Goal: Task Accomplishment & Management: Use online tool/utility

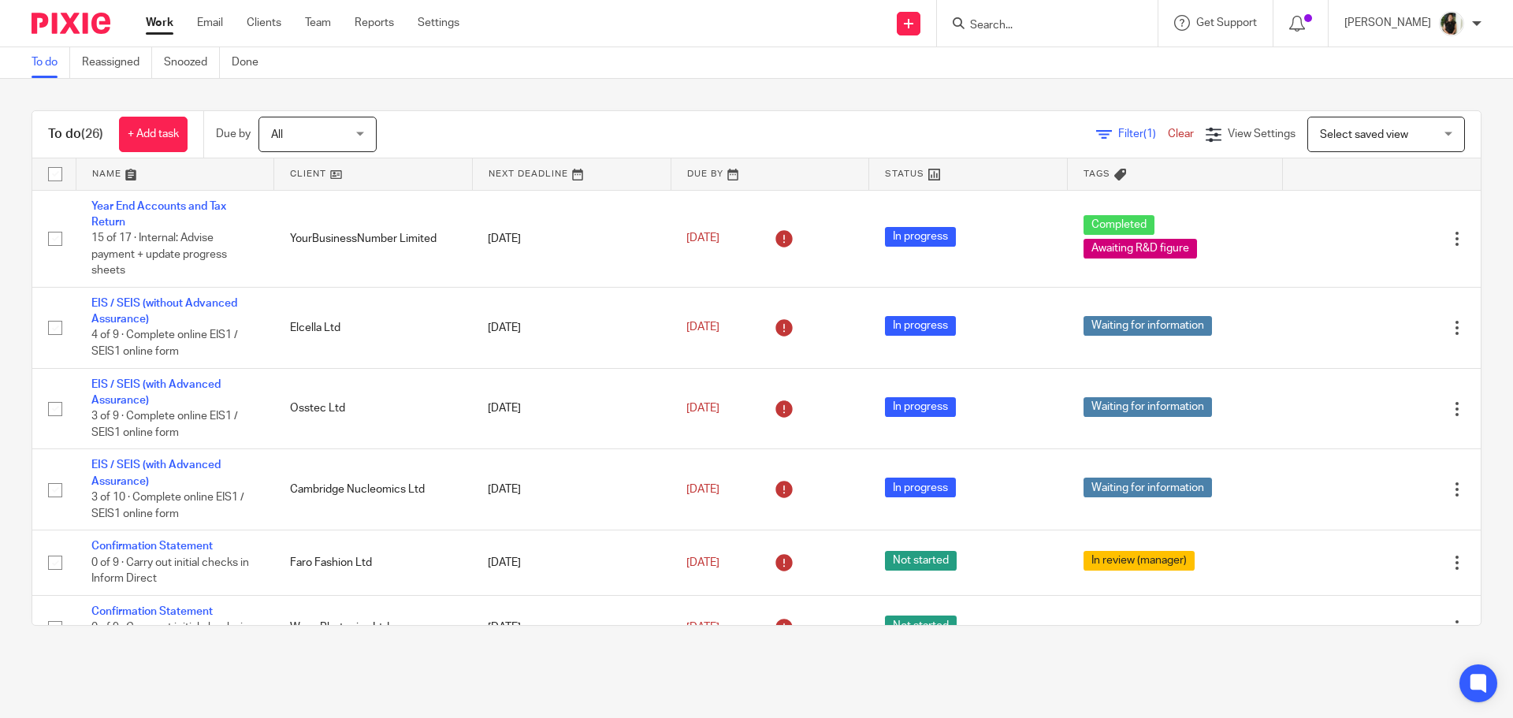
drag, startPoint x: 1005, startPoint y: 35, endPoint x: 1012, endPoint y: 30, distance: 8.5
click at [1005, 35] on div at bounding box center [1047, 23] width 221 height 46
click at [1013, 24] on input "Search" at bounding box center [1039, 26] width 142 height 14
type input "elcel"
click at [1068, 62] on link at bounding box center [1092, 74] width 255 height 49
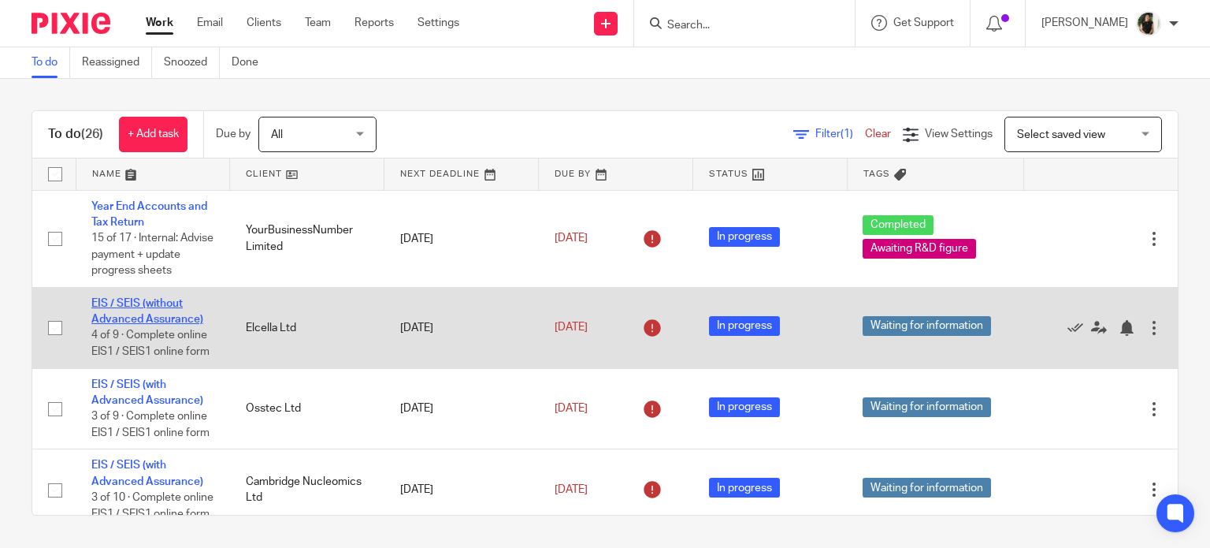
scroll to position [457, 0]
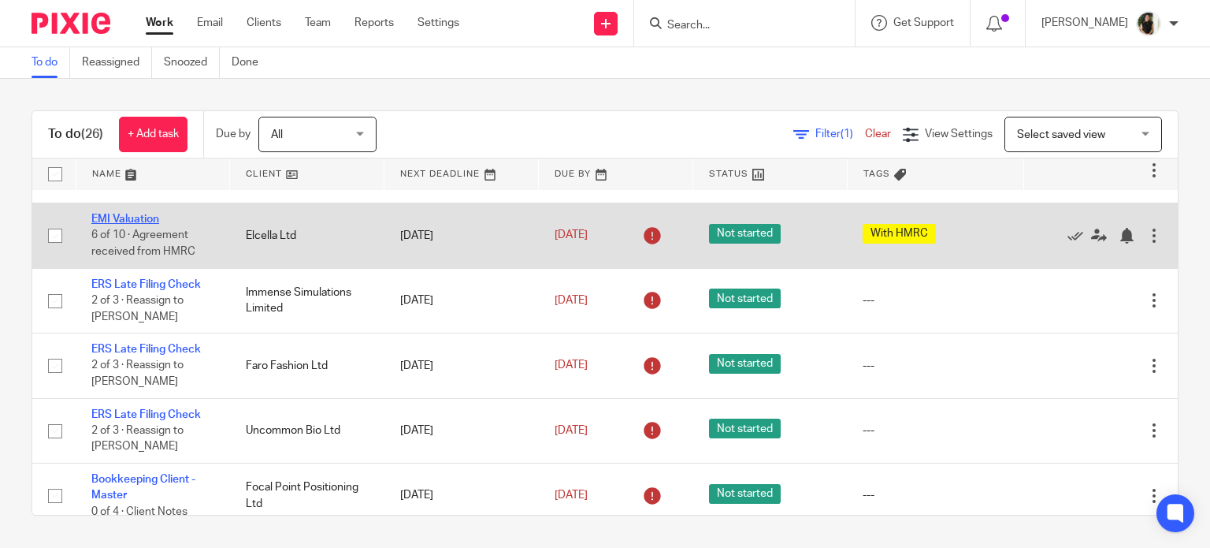
click at [151, 225] on link "EMI Valuation" at bounding box center [125, 219] width 68 height 11
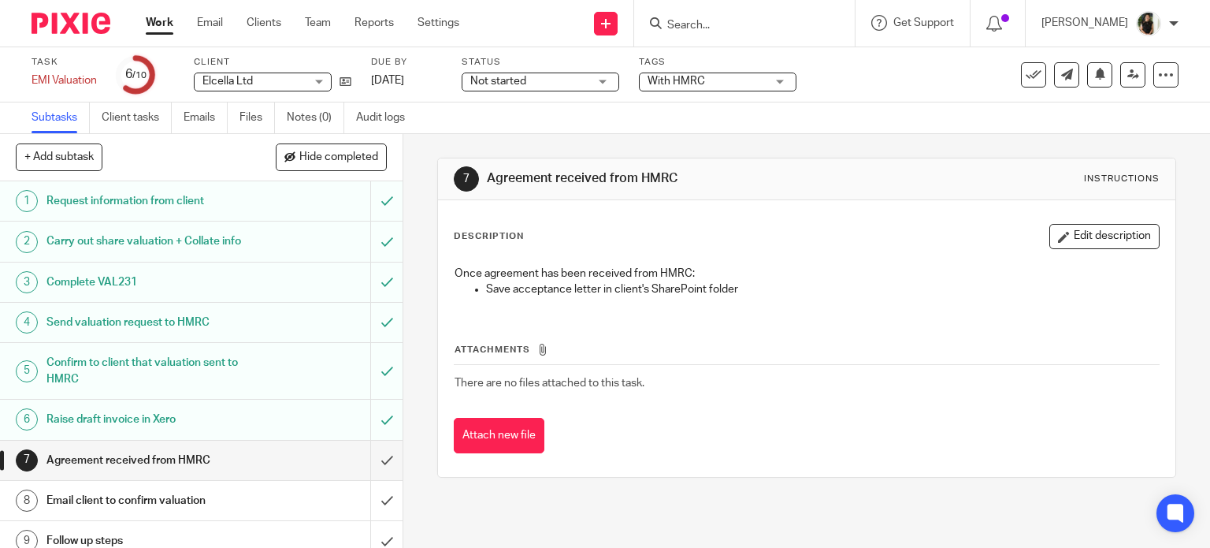
scroll to position [69, 0]
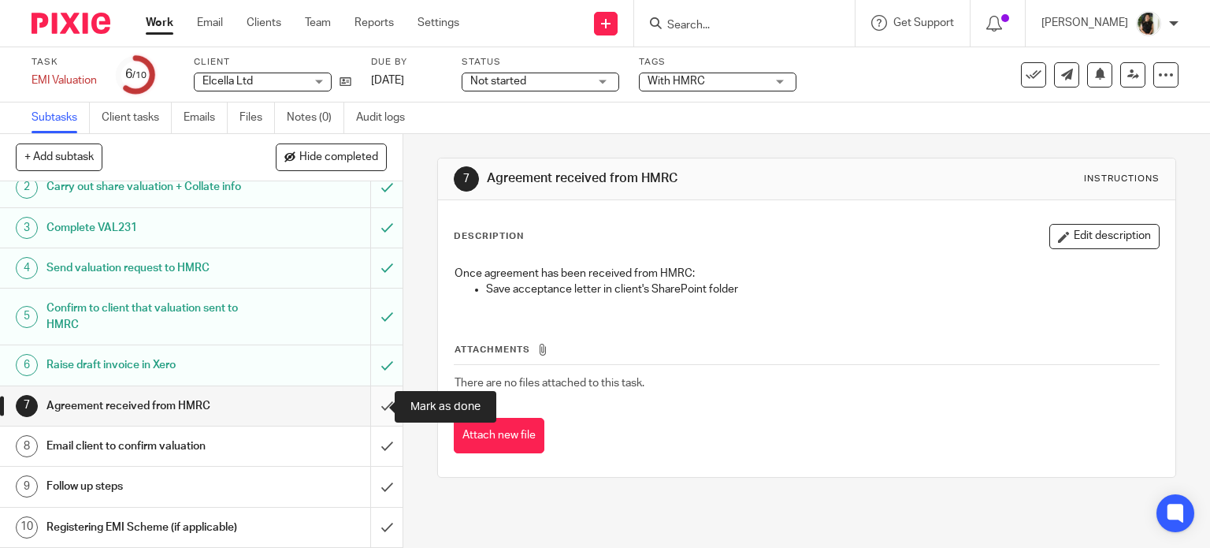
click at [372, 409] on input "submit" at bounding box center [201, 405] width 403 height 39
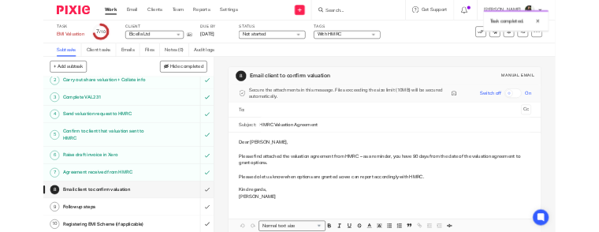
scroll to position [69, 0]
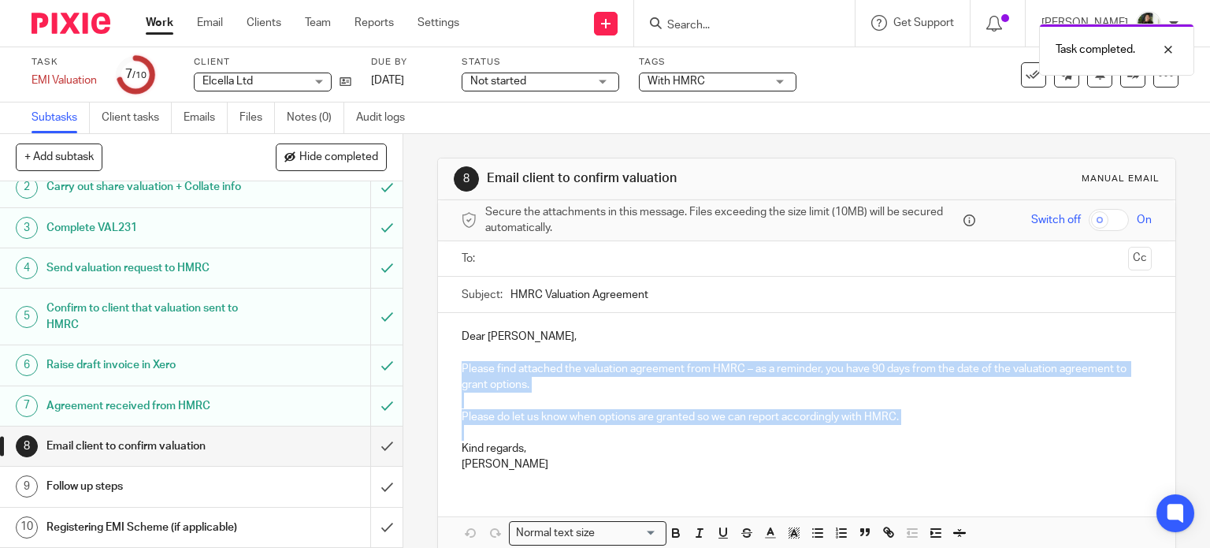
drag, startPoint x: 451, startPoint y: 368, endPoint x: 917, endPoint y: 426, distance: 470.1
click at [917, 426] on div "Dear [PERSON_NAME], Please find attached the valuation agreement from HMRC – as…" at bounding box center [807, 398] width 738 height 171
copy div "Please find attached the valuation agreement from HMRC – as a reminder, you hav…"
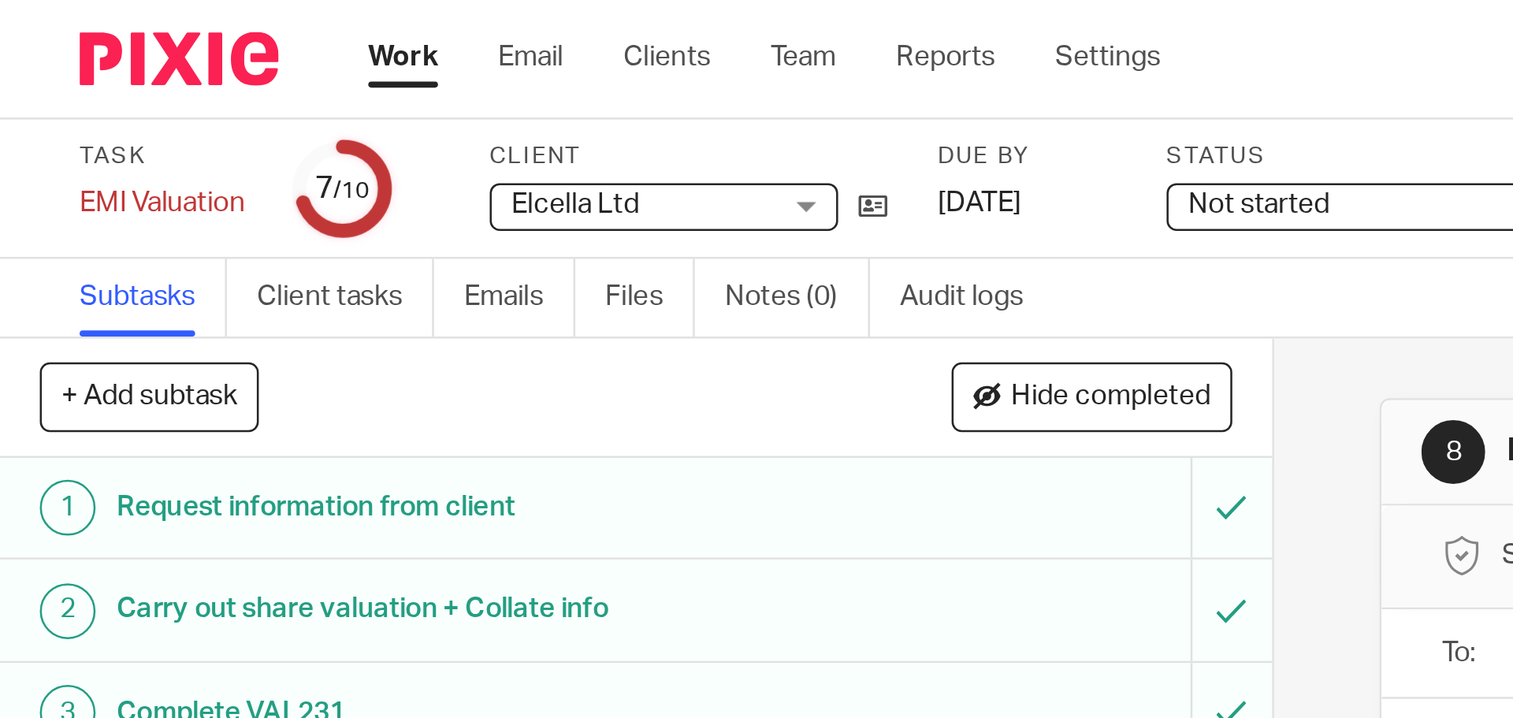
scroll to position [0, 0]
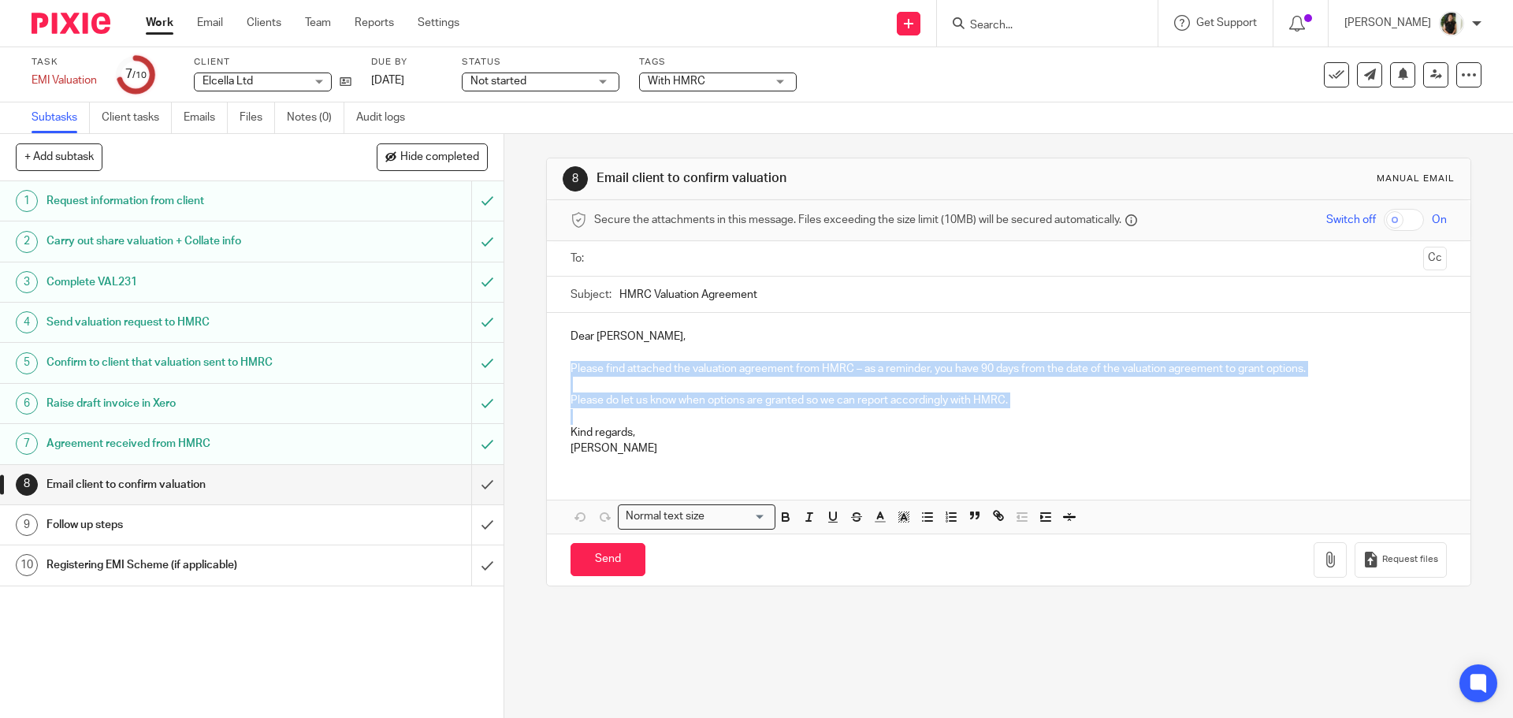
click at [316, 547] on div "Registering EMI Scheme (if applicable)" at bounding box center [250, 565] width 409 height 24
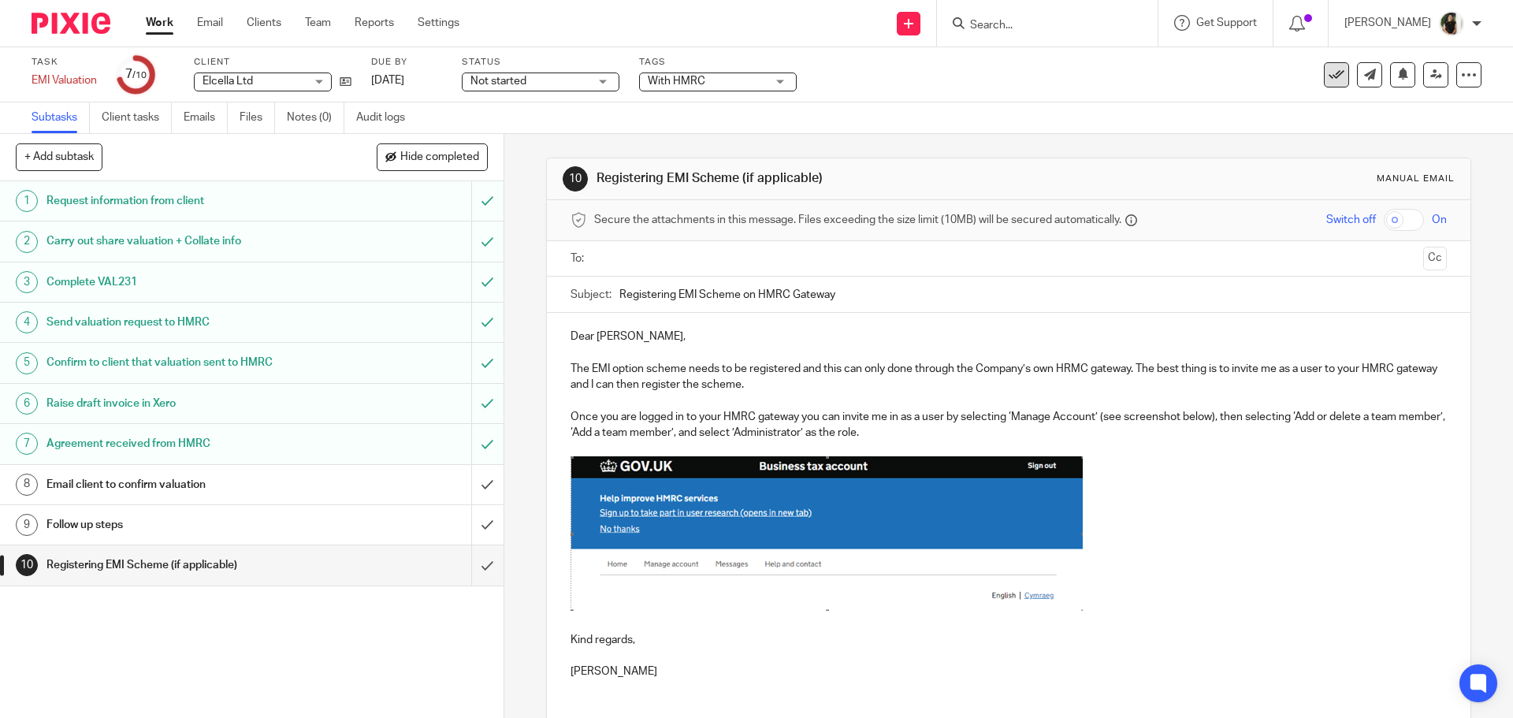
click at [1324, 74] on button at bounding box center [1336, 74] width 25 height 25
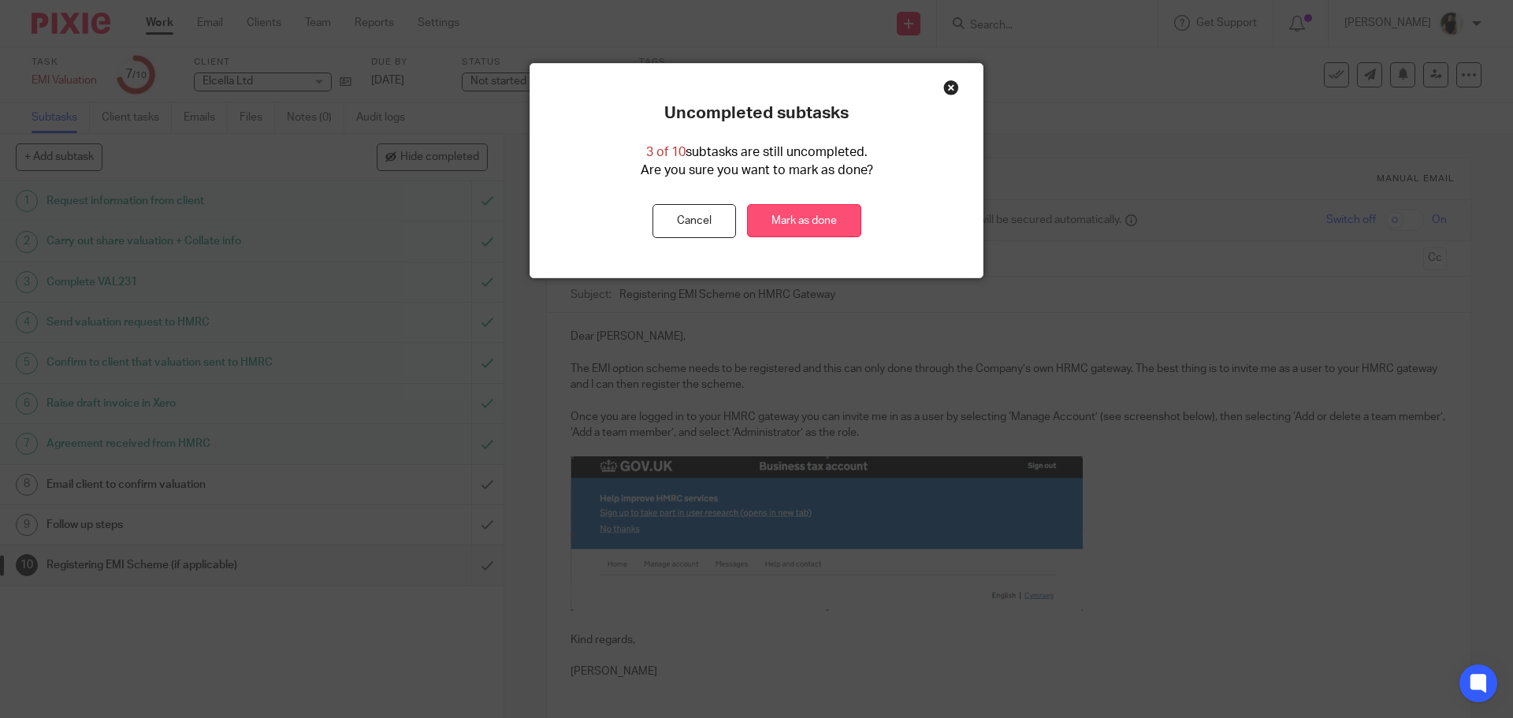
click at [822, 225] on link "Mark as done" at bounding box center [804, 221] width 114 height 34
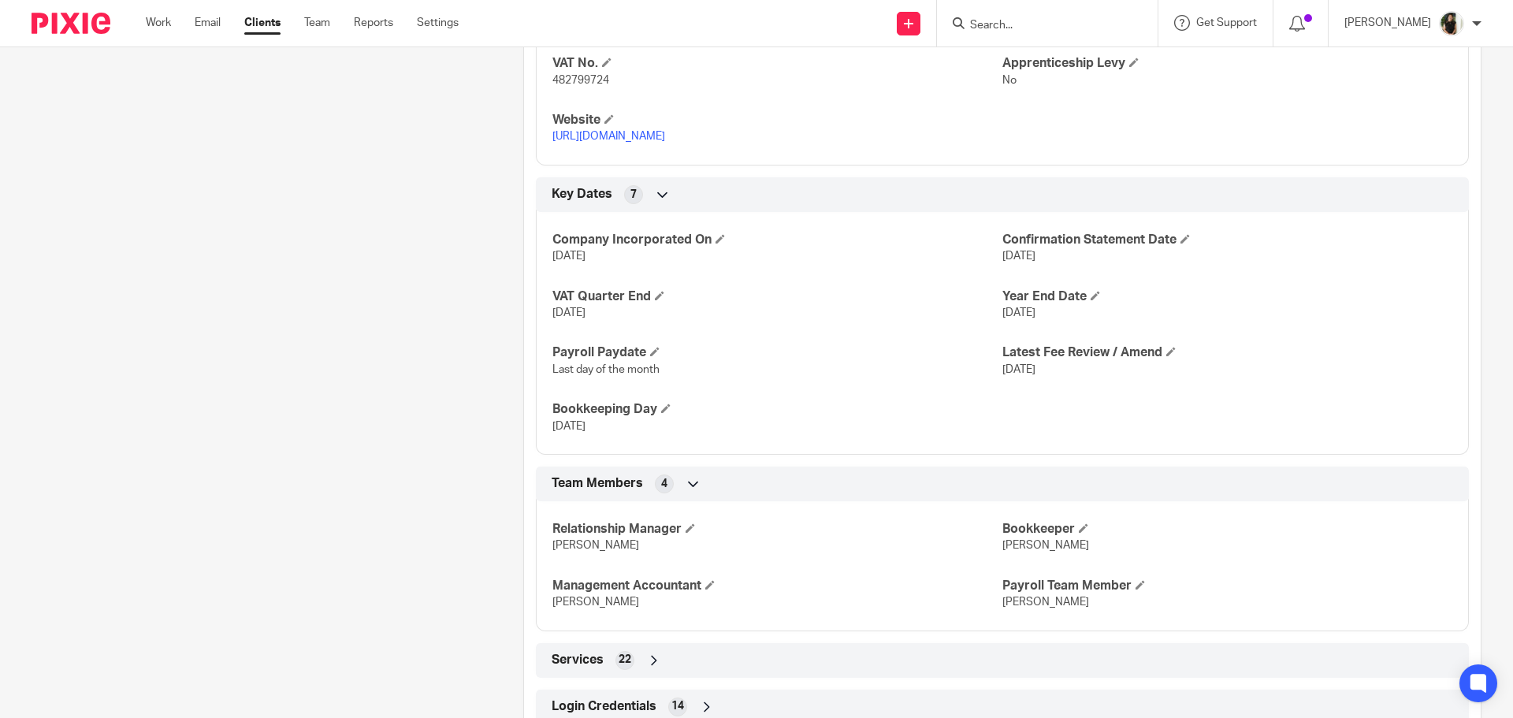
scroll to position [933, 0]
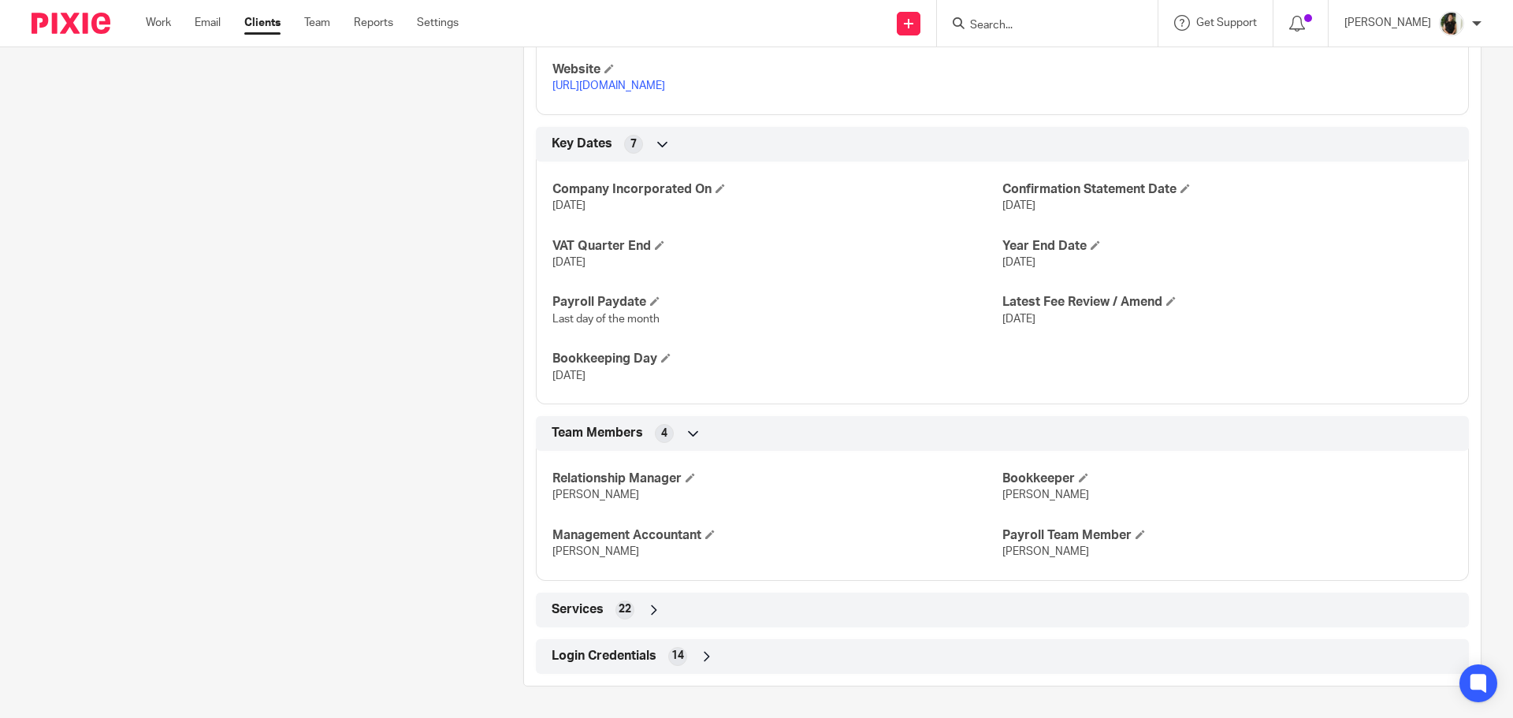
click at [663, 646] on div "Login Credentials 14" at bounding box center [1002, 656] width 909 height 27
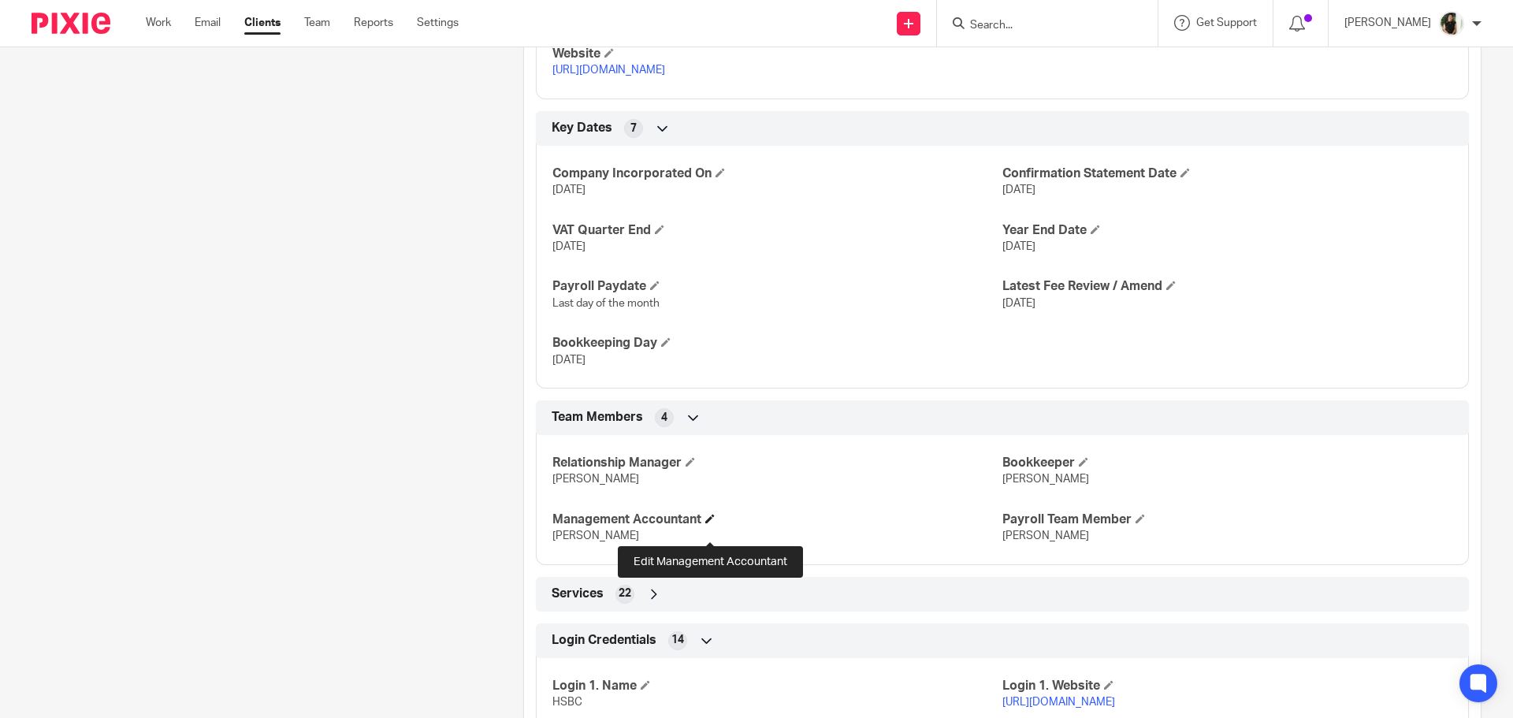
scroll to position [1169, 0]
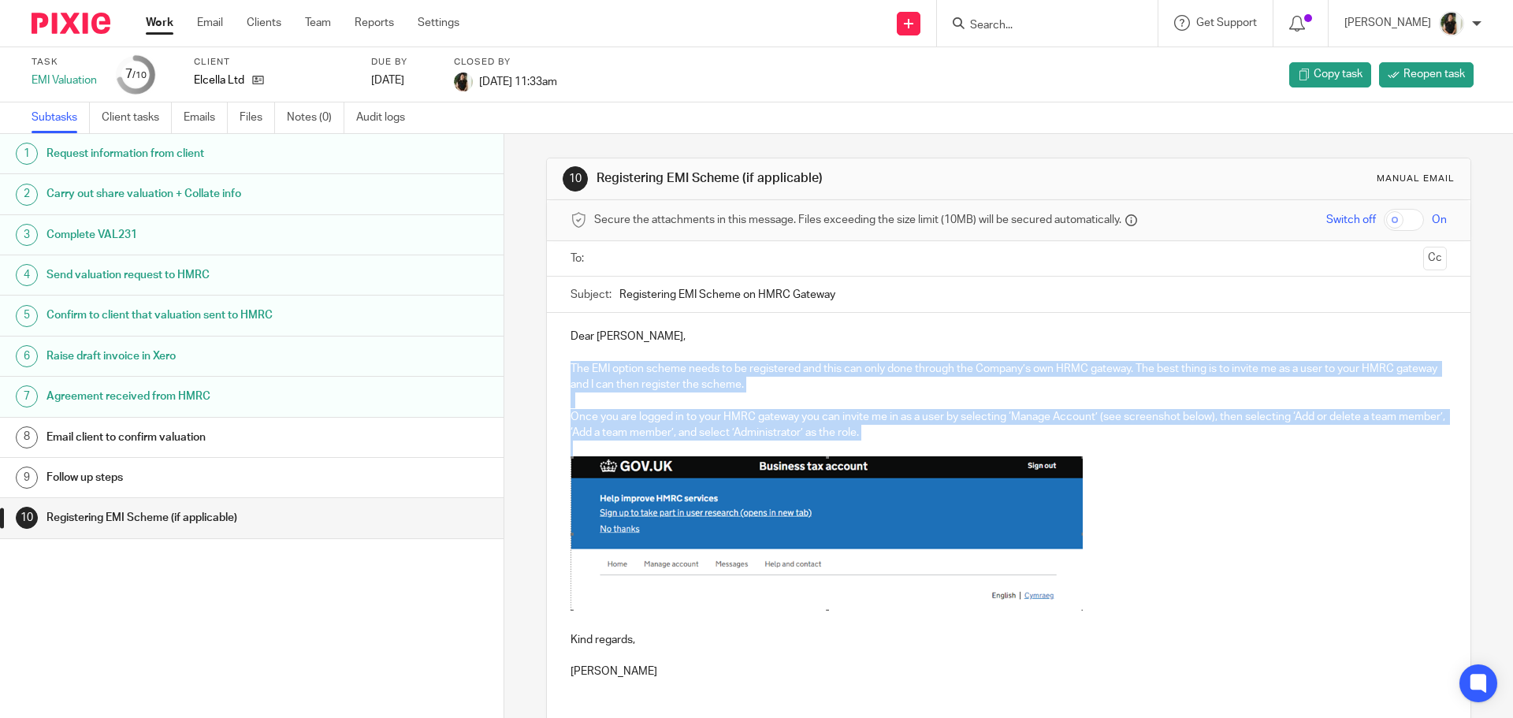
drag, startPoint x: 566, startPoint y: 366, endPoint x: 979, endPoint y: 440, distance: 418.8
click at [979, 440] on div "Dear [PERSON_NAME], The EMI option scheme needs to be registered and this can o…" at bounding box center [1008, 502] width 923 height 378
copy div "The EMI option scheme needs to be registered and this can only done through the…"
